Goal: Find specific page/section: Find specific page/section

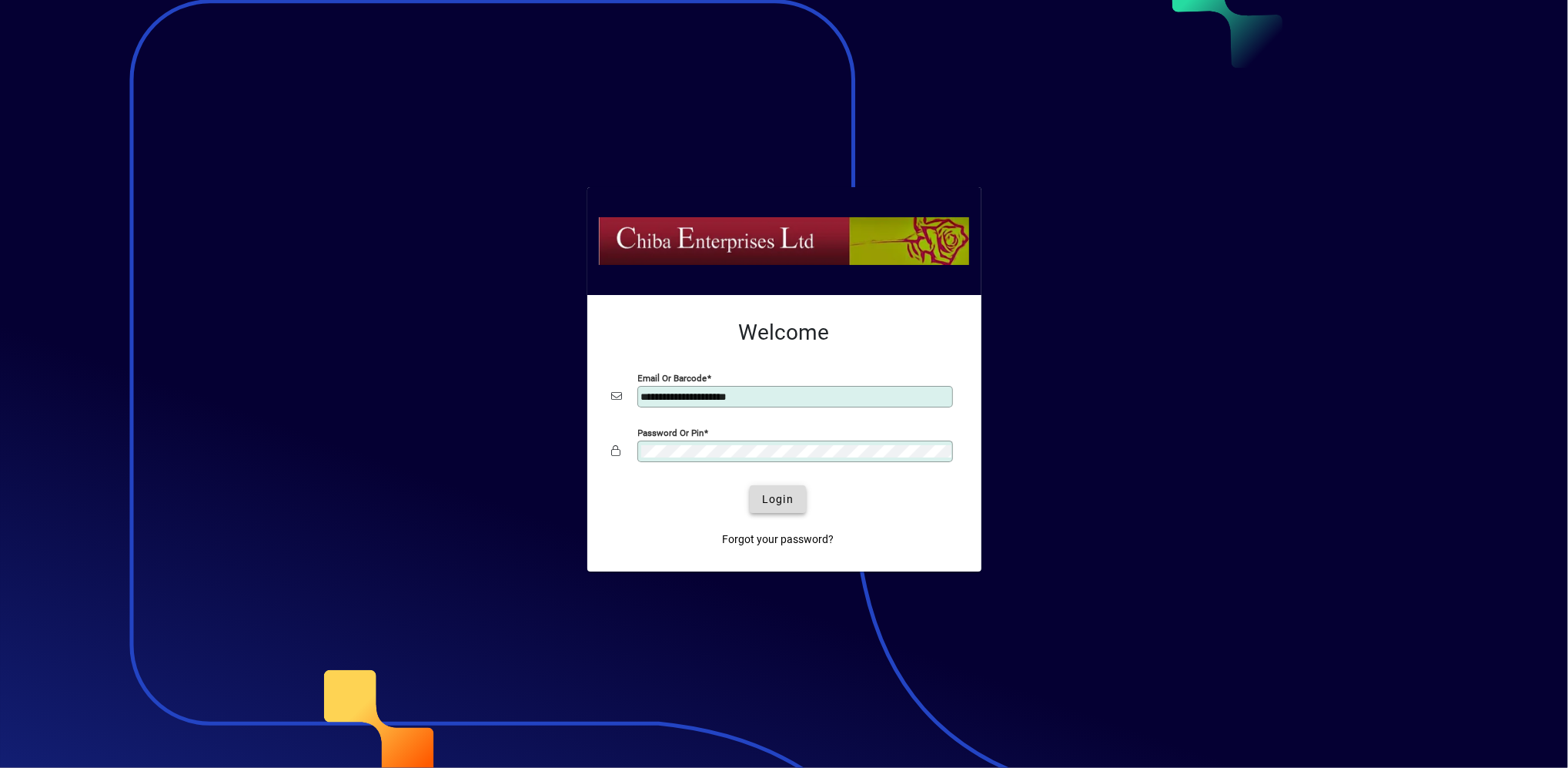
click at [777, 496] on span "Login" at bounding box center [777, 500] width 31 height 16
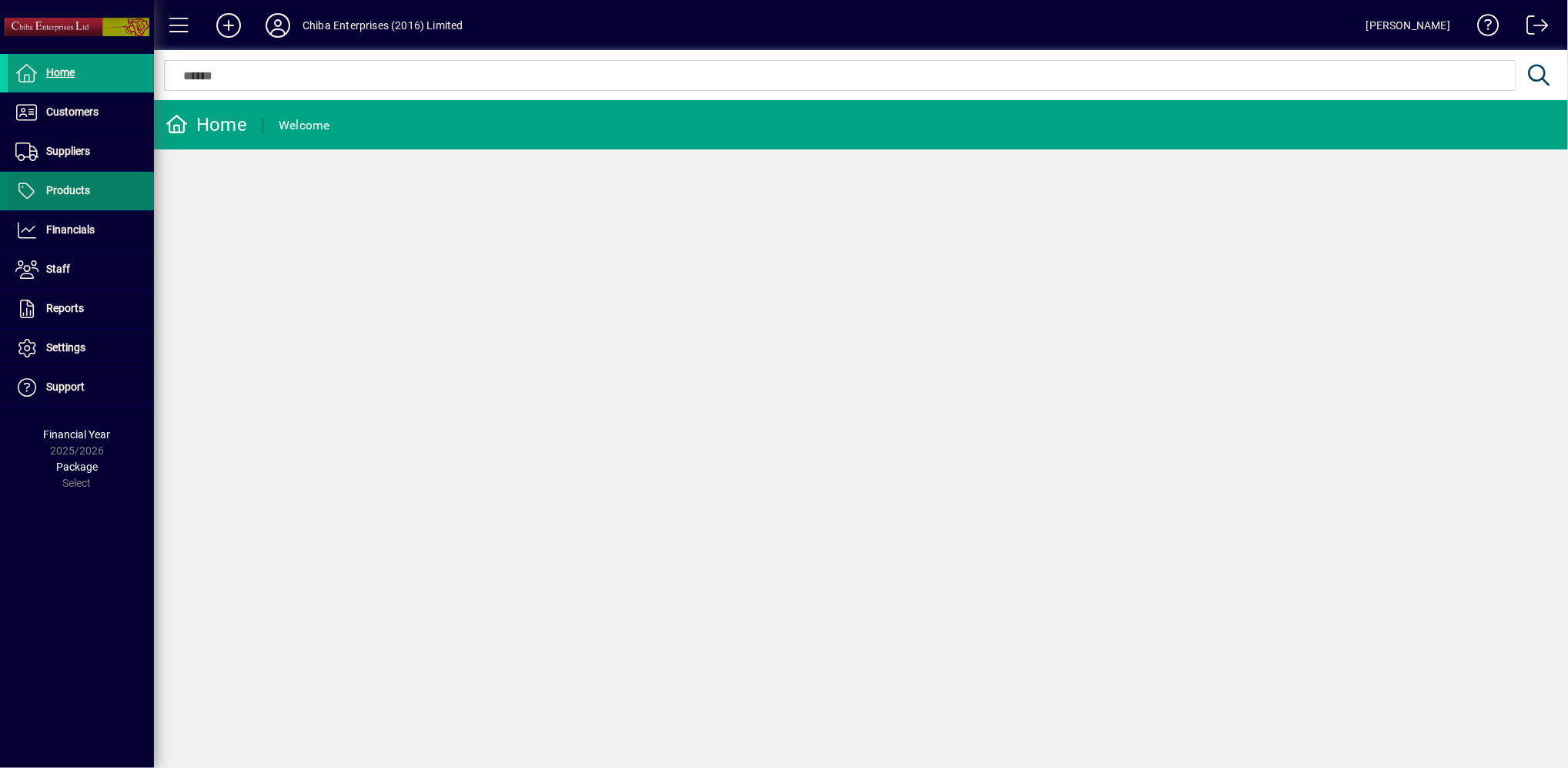
click at [90, 191] on link "Products" at bounding box center [81, 191] width 146 height 38
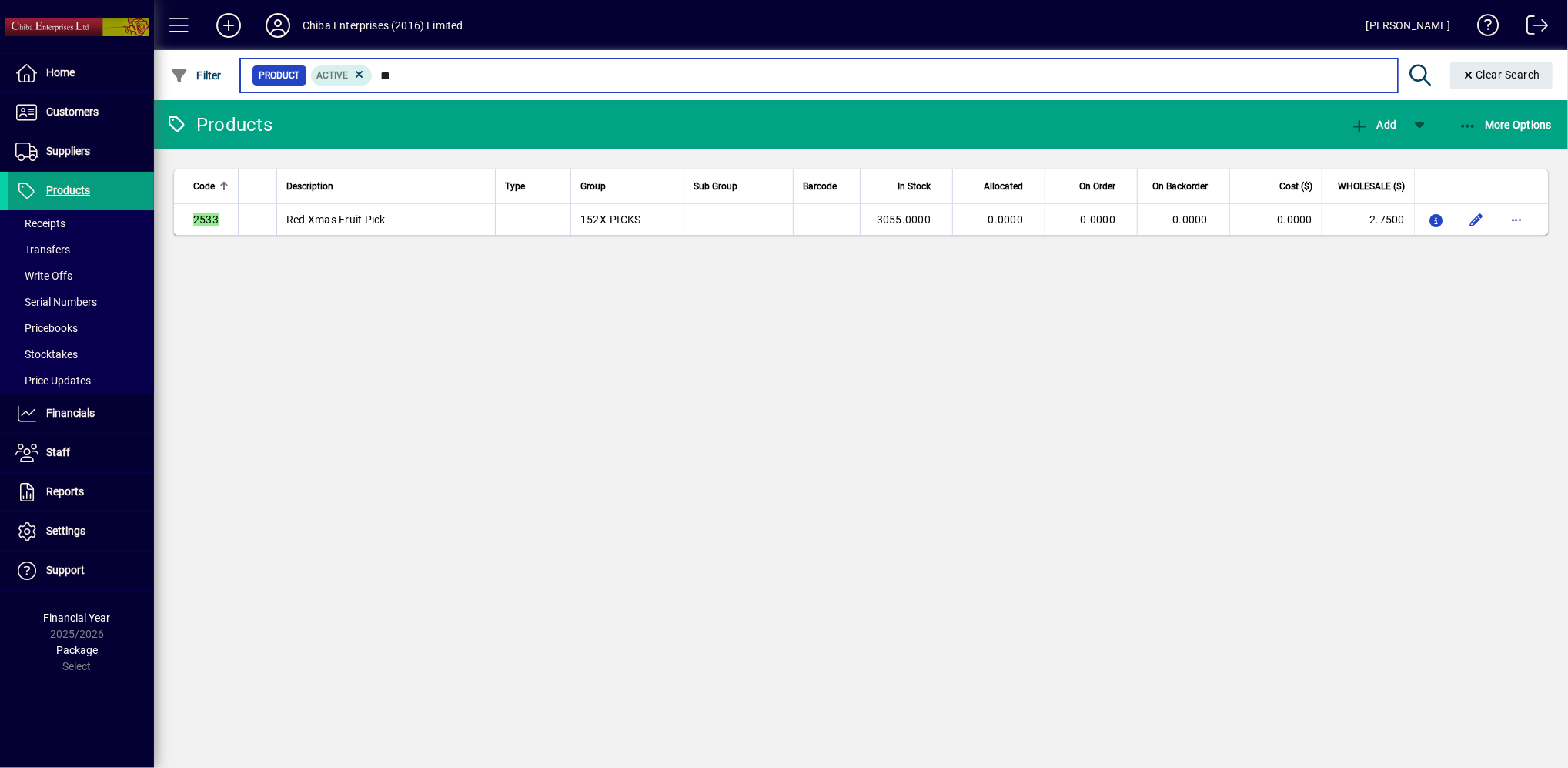
type input "*"
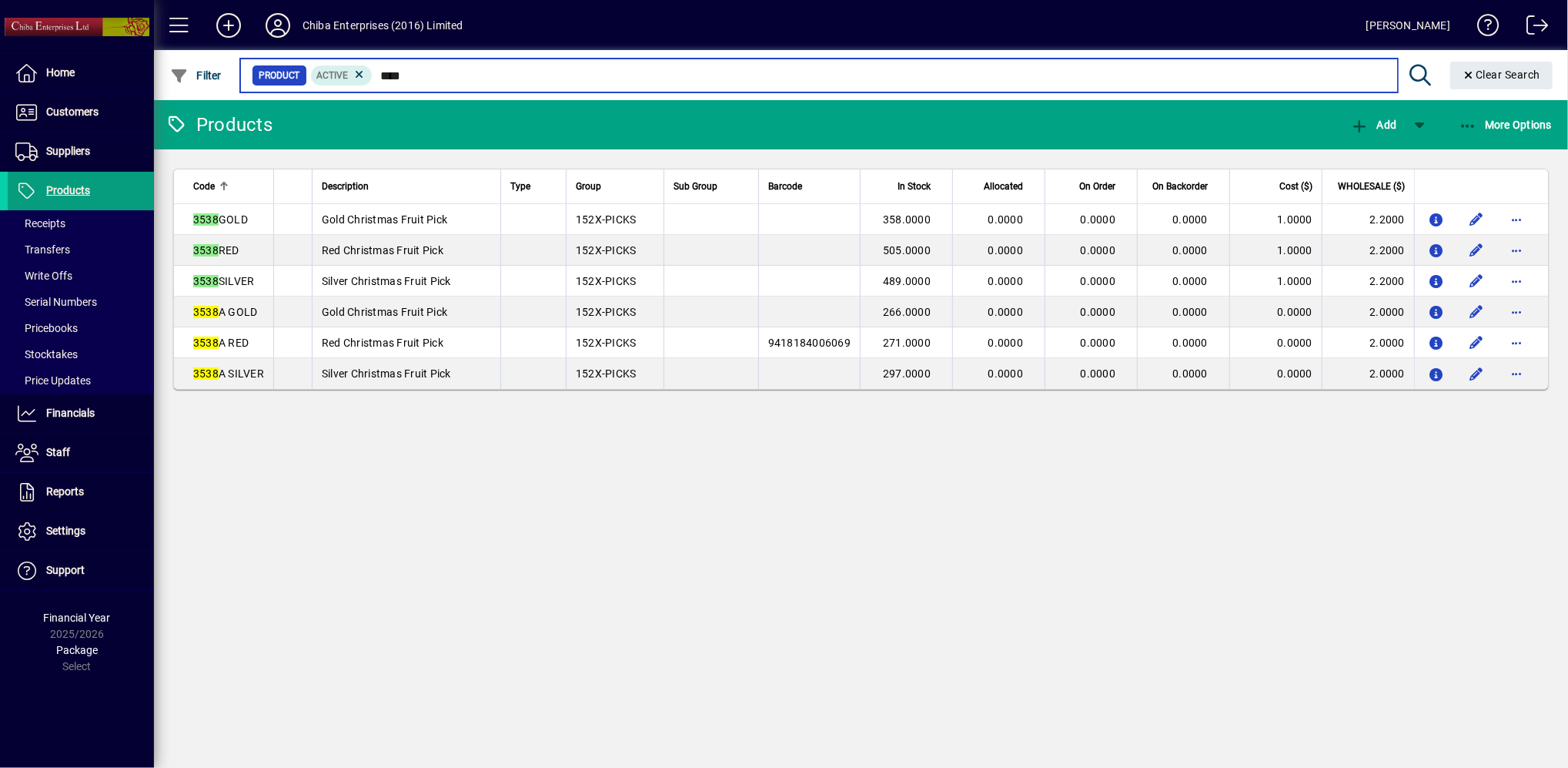
type input "****"
